Goal: Check status

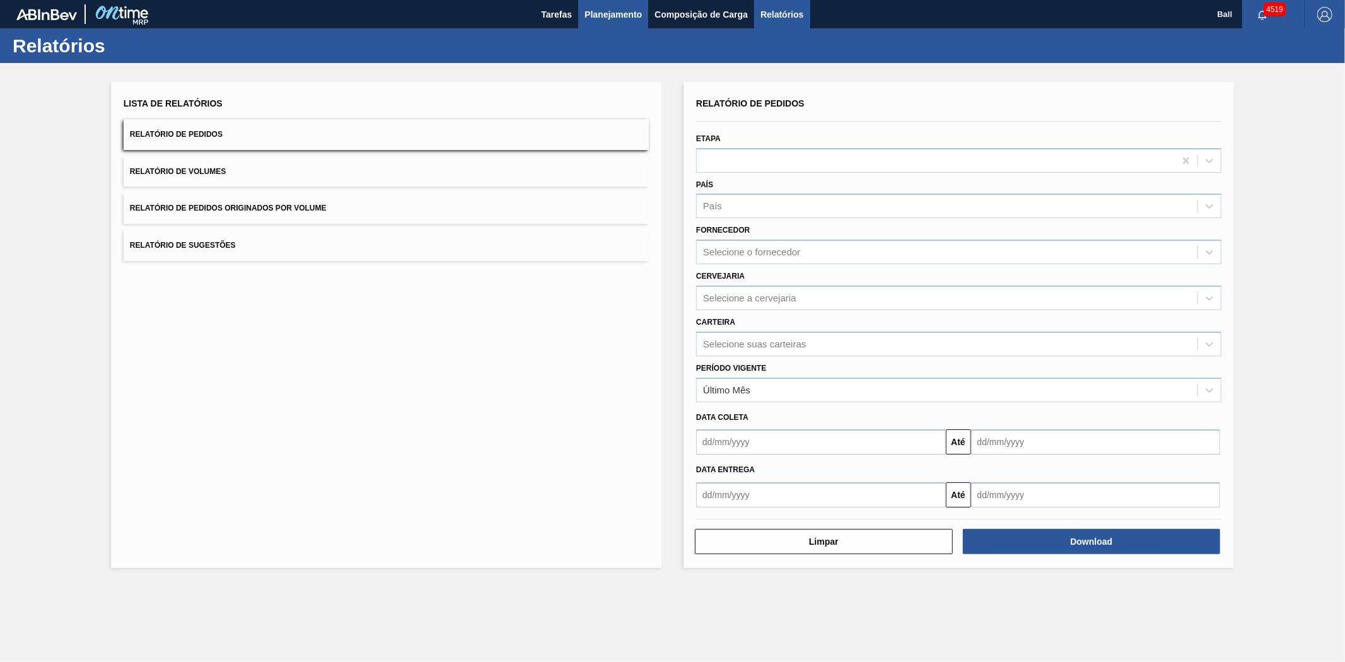
click at [603, 14] on span "Planejamento" at bounding box center [612, 14] width 57 height 15
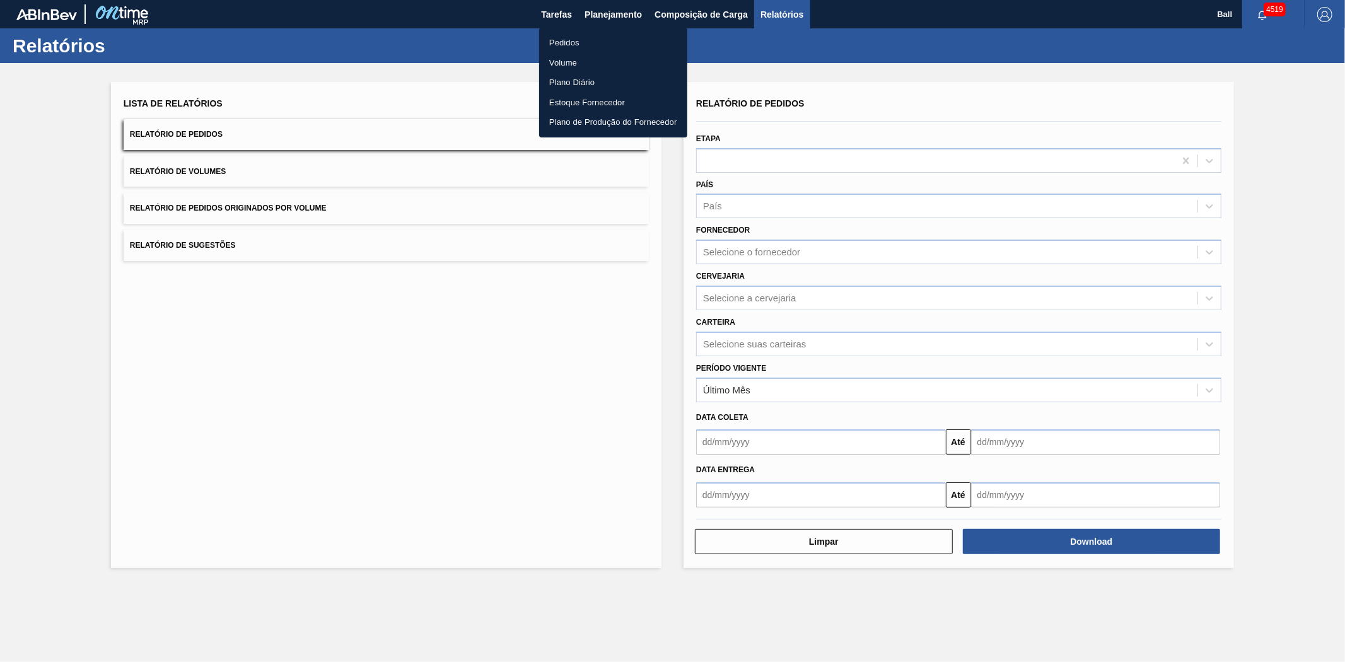
click at [571, 42] on li "Pedidos" at bounding box center [613, 43] width 148 height 20
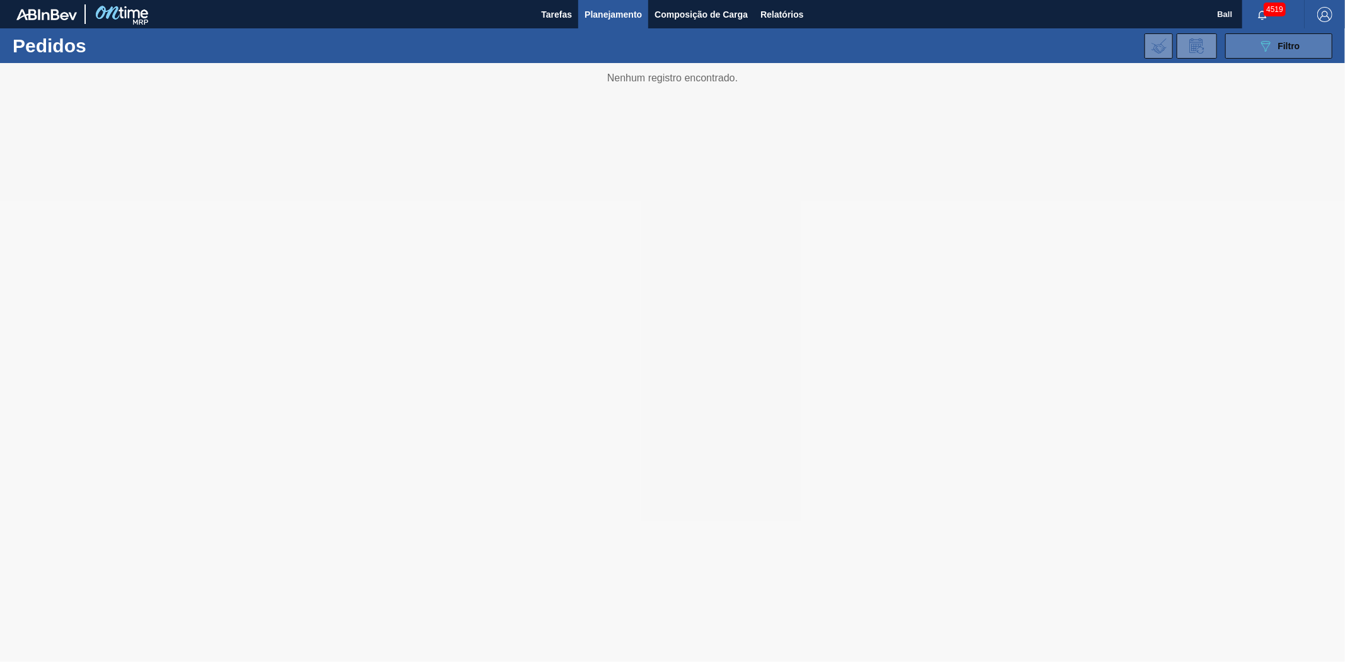
click at [1290, 45] on span "Filtro" at bounding box center [1289, 46] width 22 height 10
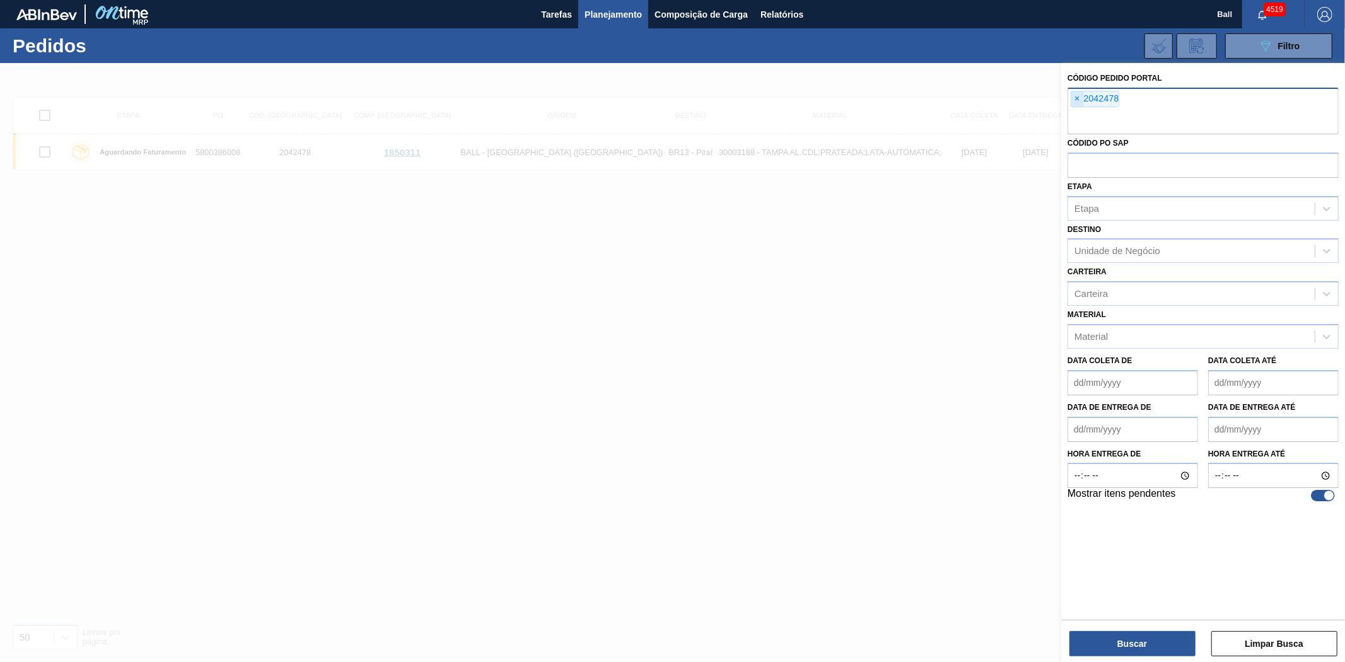
click at [1076, 101] on span "×" at bounding box center [1077, 98] width 12 height 15
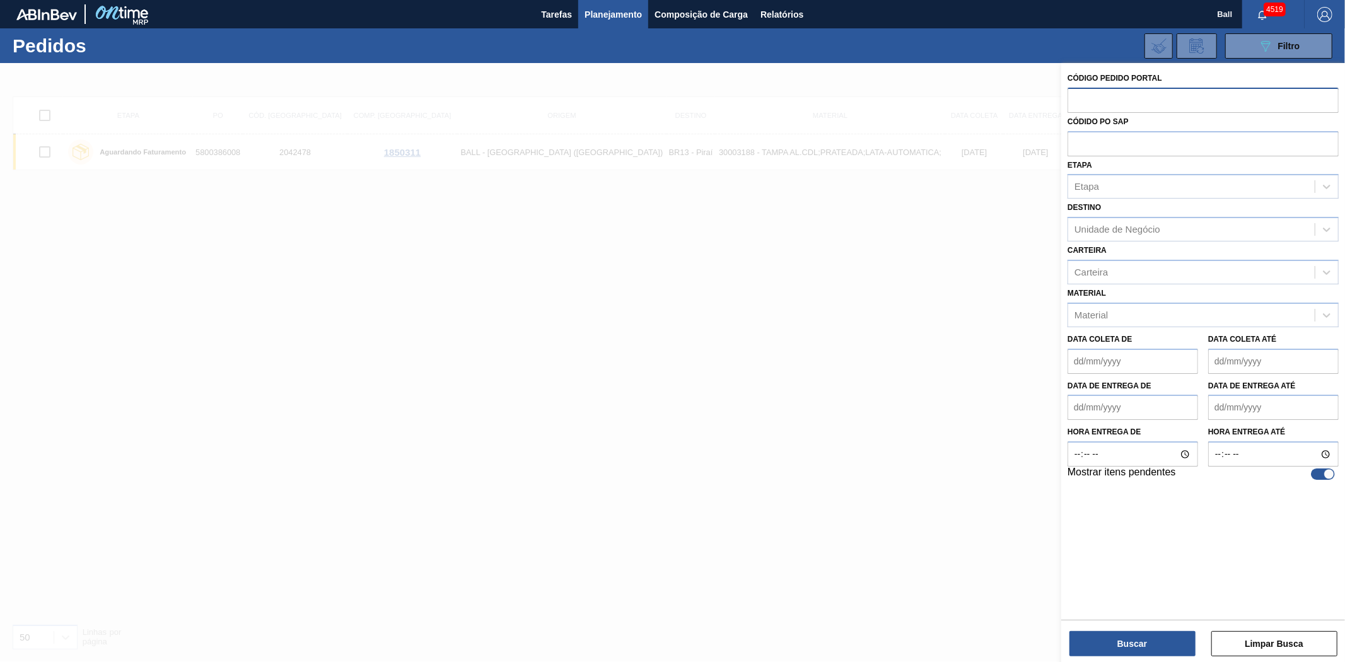
paste input "text"
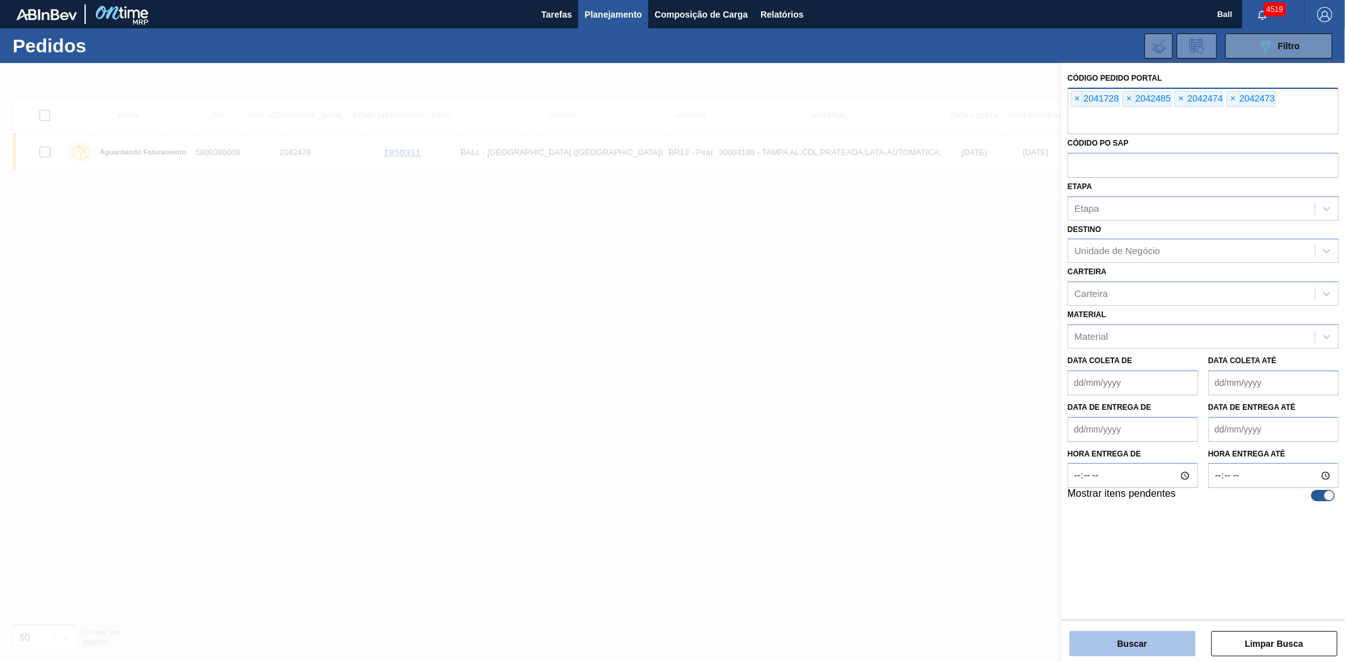
click at [1125, 653] on button "Buscar" at bounding box center [1132, 643] width 126 height 25
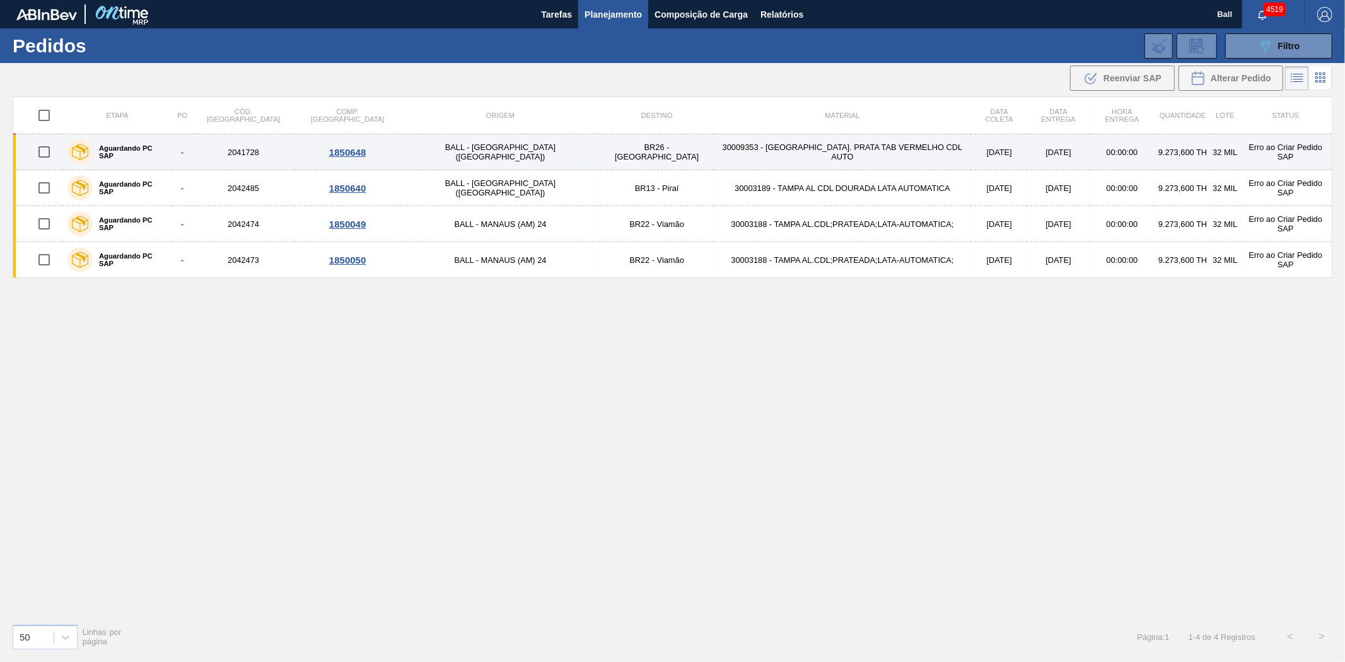
click at [1210, 149] on td "32 MIL" at bounding box center [1224, 152] width 28 height 36
